Goal: Task Accomplishment & Management: Use online tool/utility

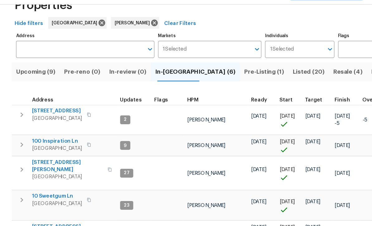
scroll to position [21, 0]
click at [44, 206] on span "386 Hill Crest Cir" at bounding box center [54, 209] width 55 height 6
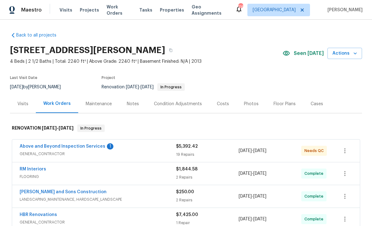
click at [55, 146] on link "Above and Beyond Inspection Services" at bounding box center [63, 146] width 86 height 4
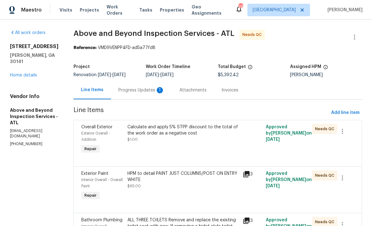
click at [157, 93] on div "Progress Updates 1" at bounding box center [141, 90] width 46 height 6
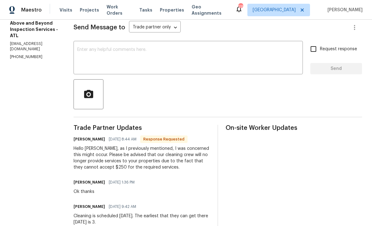
scroll to position [85, 0]
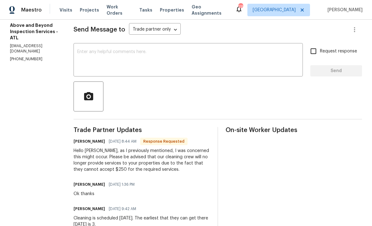
click at [106, 51] on div "x ​" at bounding box center [188, 61] width 229 height 32
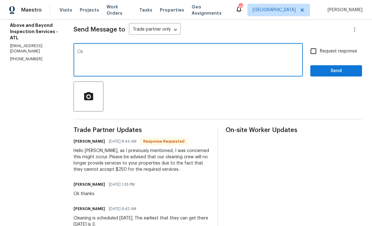
type textarea "Ok"
click at [316, 54] on input "Request response" at bounding box center [313, 51] width 13 height 13
checkbox input "true"
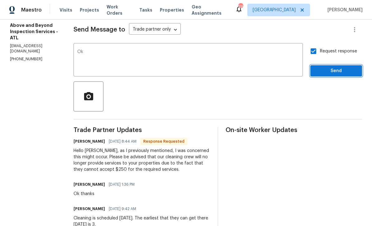
click at [328, 75] on span "Send" at bounding box center [336, 71] width 42 height 8
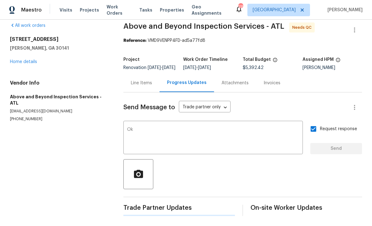
scroll to position [0, 0]
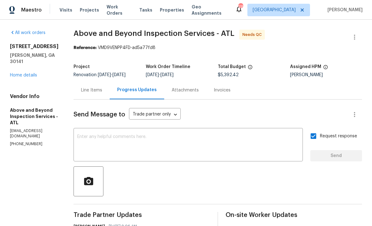
click at [102, 93] on div "Line Items" at bounding box center [91, 90] width 21 height 6
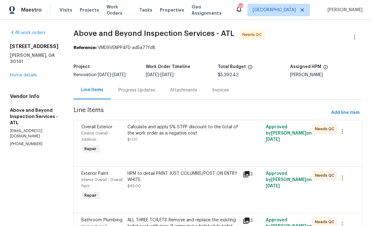
click at [182, 136] on div "Calculate and apply 5% STPP discount to the total of the work order as a negati…" at bounding box center [183, 130] width 112 height 12
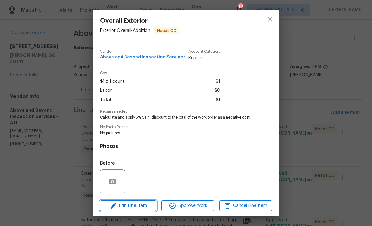
click at [134, 208] on span "Edit Line Item" at bounding box center [128, 206] width 53 height 8
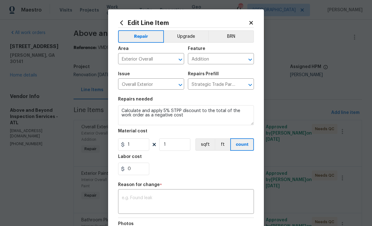
click at [124, 195] on div "x ​" at bounding box center [186, 201] width 136 height 23
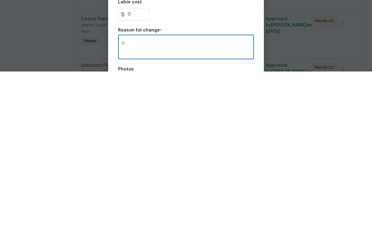
scroll to position [21, 0]
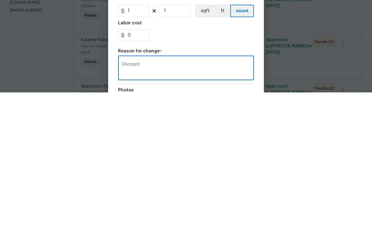
type textarea "Discount"
click at [132, 162] on input "0" at bounding box center [133, 168] width 31 height 12
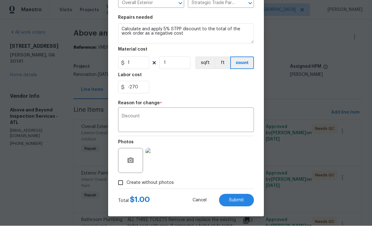
scroll to position [83, 0]
type input "-270"
click at [178, 88] on div "-270" at bounding box center [186, 87] width 136 height 12
click at [237, 198] on span "Submit" at bounding box center [236, 200] width 15 height 5
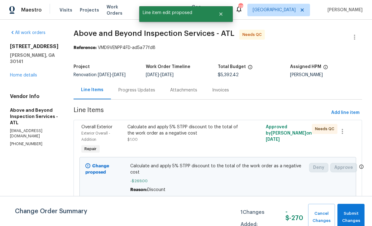
scroll to position [0, 0]
click at [353, 212] on span "Submit Changes" at bounding box center [351, 217] width 21 height 14
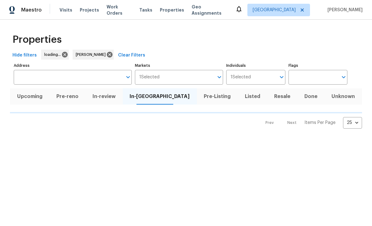
scroll to position [33, 0]
